Goal: Information Seeking & Learning: Learn about a topic

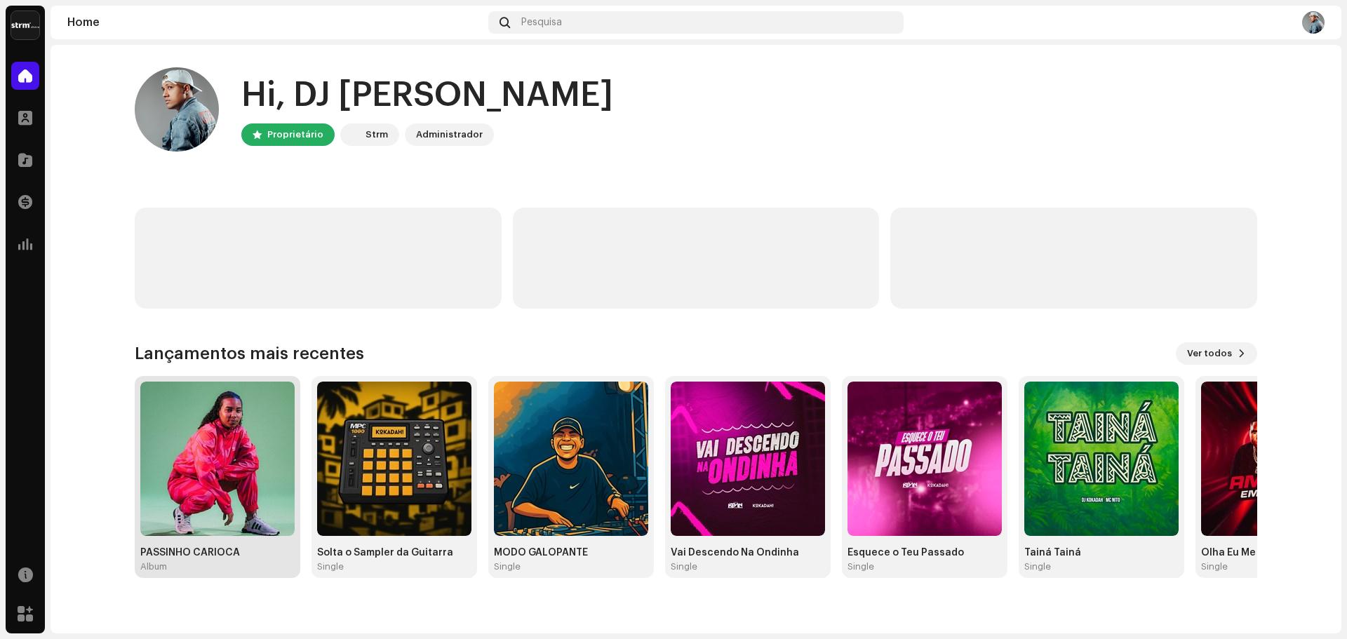
click at [226, 429] on img at bounding box center [217, 459] width 154 height 154
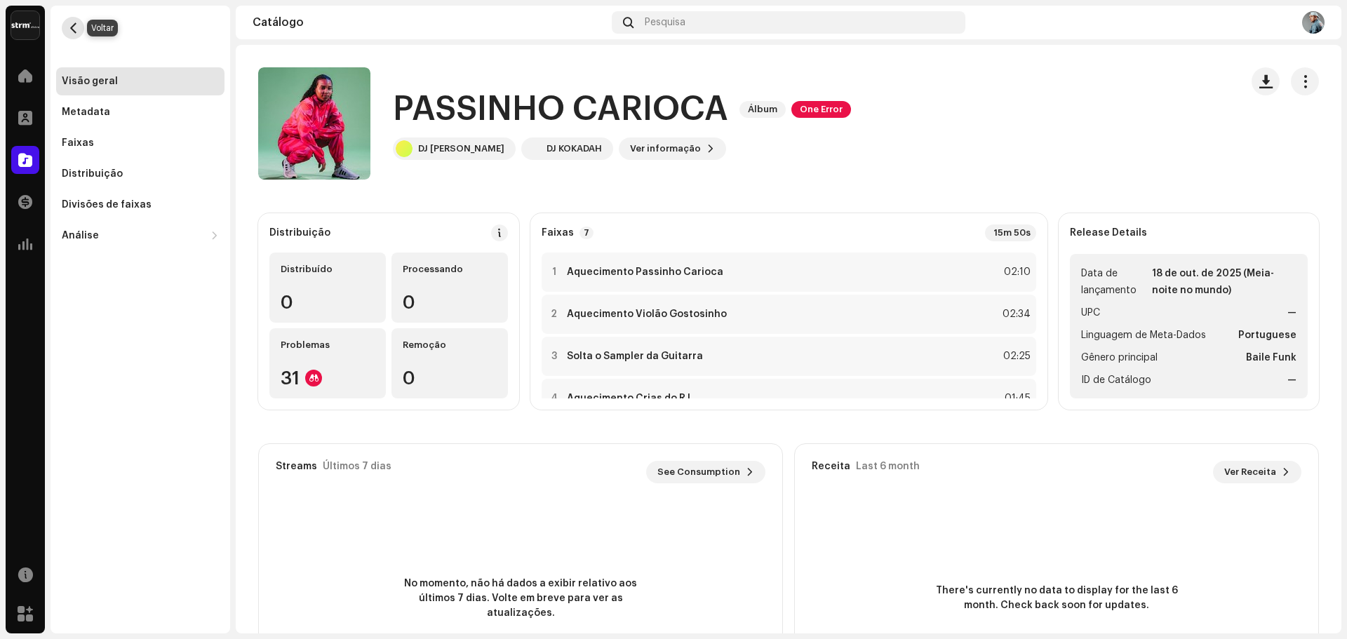
click at [74, 25] on span "button" at bounding box center [73, 27] width 11 height 11
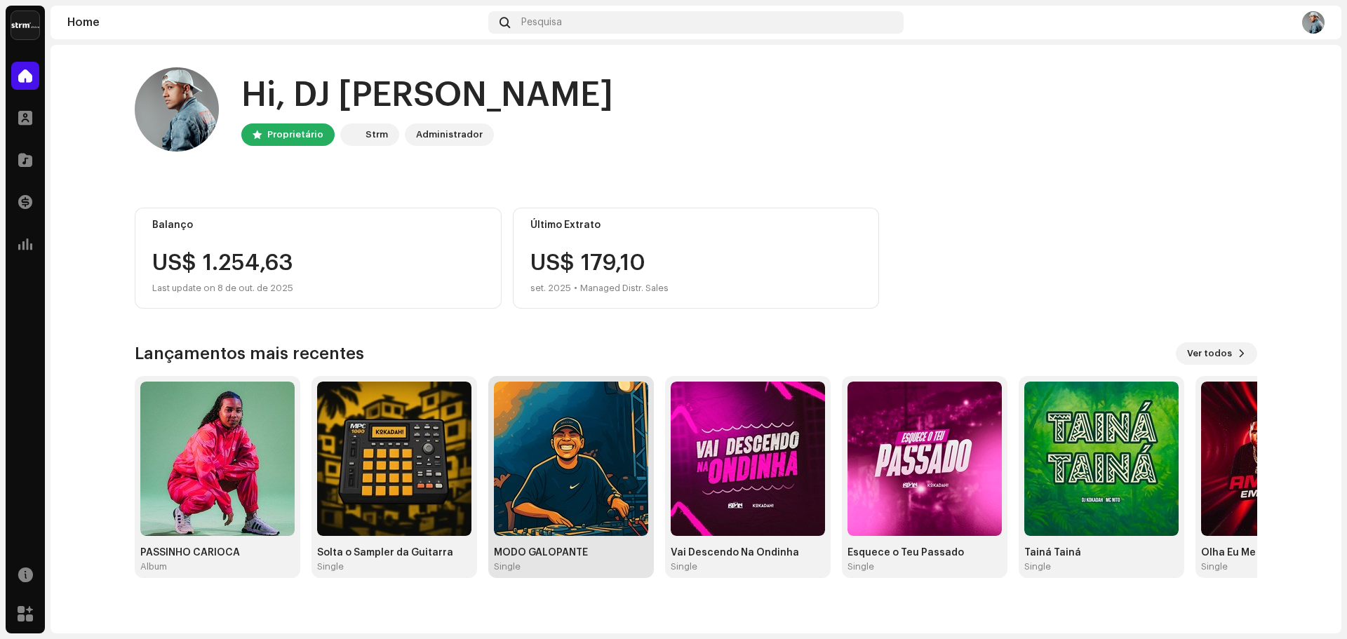
click at [601, 451] on img at bounding box center [571, 459] width 154 height 154
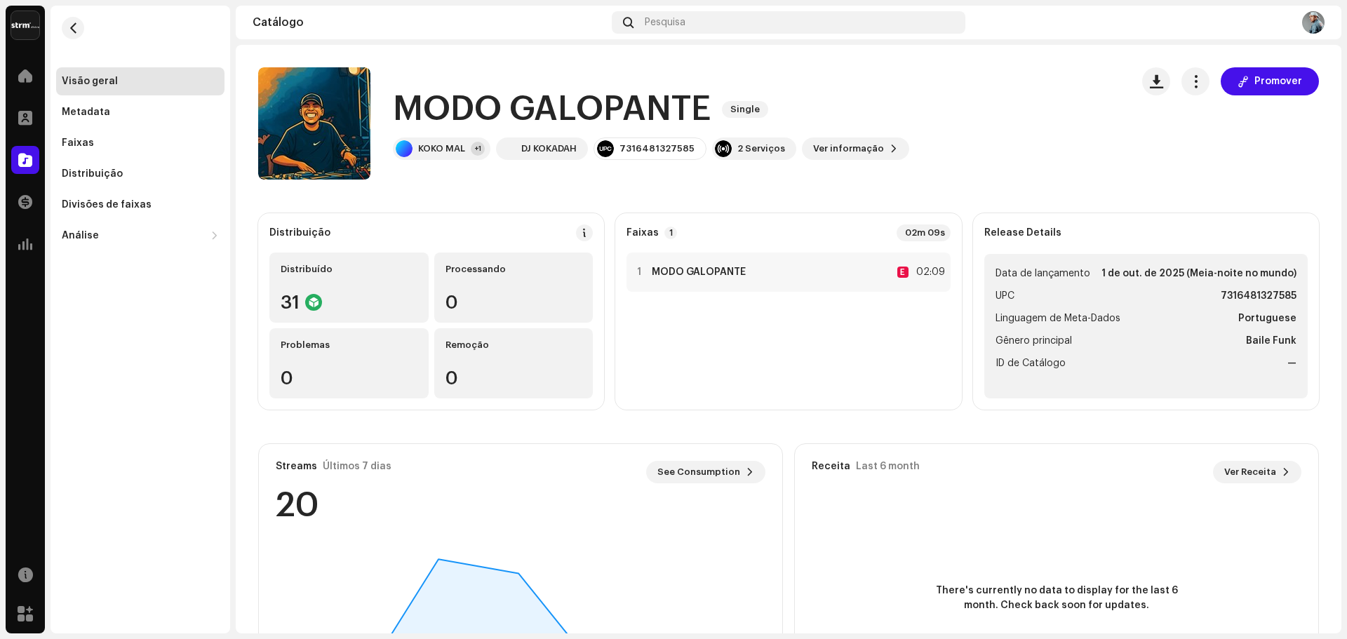
click at [77, 17] on re-m-nav-back at bounding box center [73, 37] width 34 height 62
click at [76, 22] on button "button" at bounding box center [73, 28] width 22 height 22
